Goal: Task Accomplishment & Management: Use online tool/utility

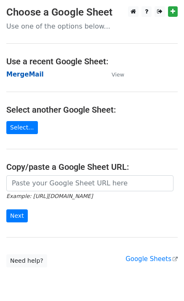
click at [29, 72] on strong "MergeMail" at bounding box center [24, 75] width 37 height 8
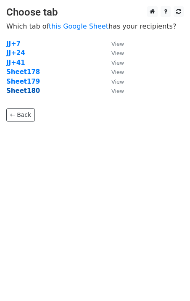
click at [27, 92] on strong "Sheet180" at bounding box center [23, 91] width 34 height 8
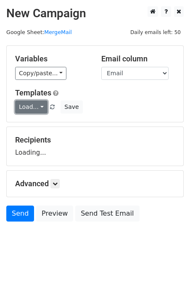
click at [34, 105] on link "Load..." at bounding box center [31, 106] width 32 height 13
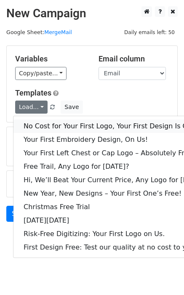
click at [58, 121] on link "No Cost for Your First Logo, Your First Design Is On Us!" at bounding box center [114, 125] width 203 height 13
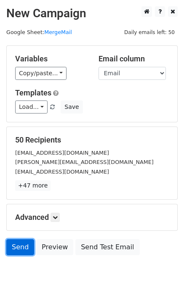
click at [18, 247] on link "Send" at bounding box center [20, 247] width 28 height 16
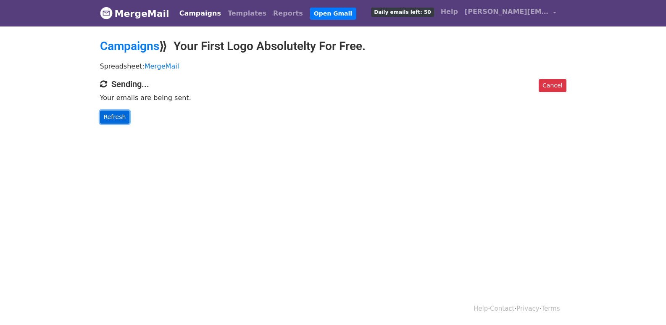
click at [121, 121] on link "Refresh" at bounding box center [115, 117] width 30 height 13
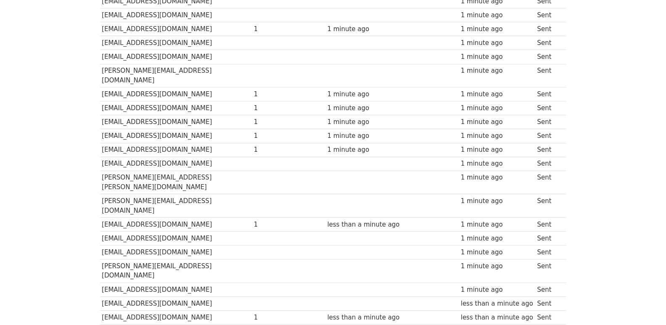
scroll to position [585, 0]
